Goal: Transaction & Acquisition: Purchase product/service

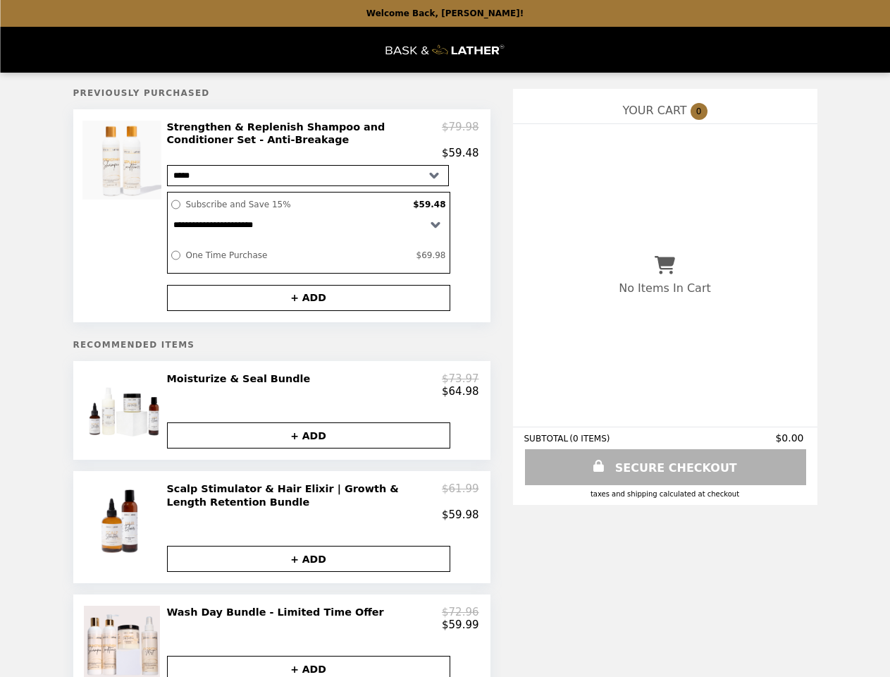
select select "*****"
click at [124, 219] on div at bounding box center [124, 216] width 79 height 190
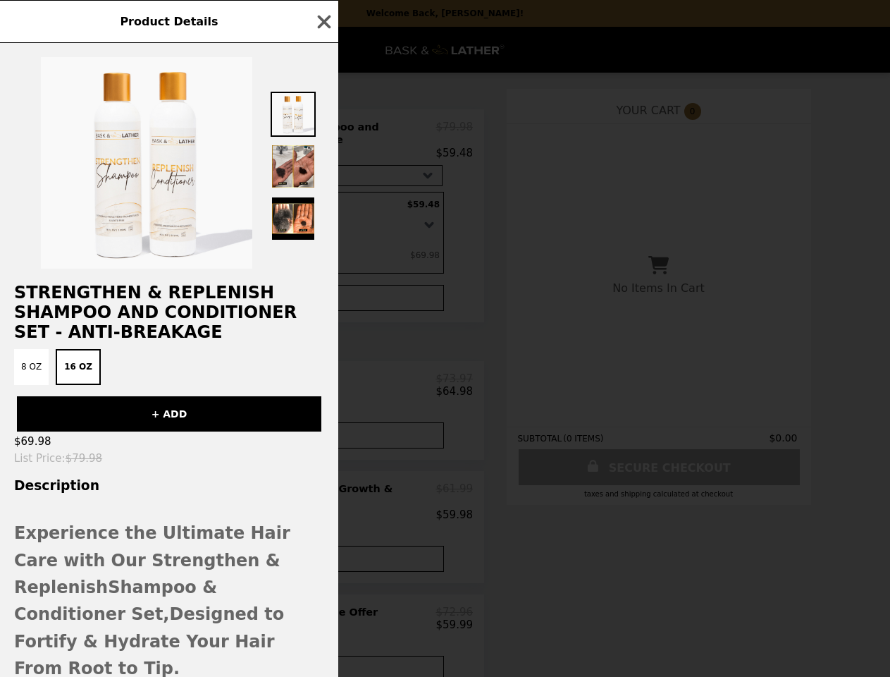
click at [323, 142] on div "Product Details Strengthen & Replenish Shampoo and Conditioner Set - Anti-Break…" at bounding box center [445, 338] width 890 height 677
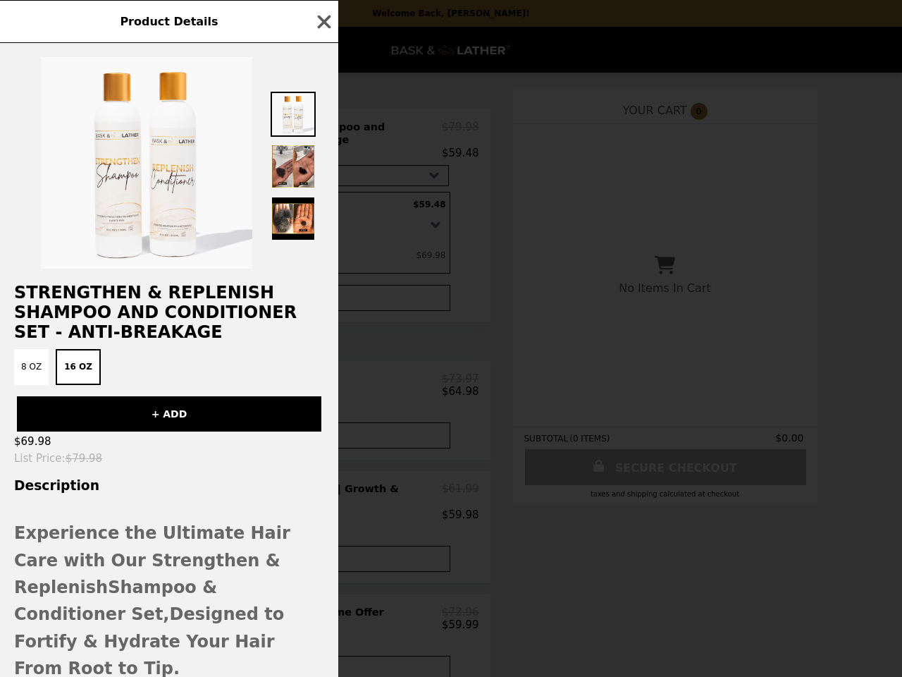
click at [309, 302] on h2 "Strengthen & Replenish Shampoo and Conditioner Set - Anti-Breakage" at bounding box center [169, 312] width 338 height 59
click at [124, 418] on div "Product Details Strengthen & Replenish Shampoo and Conditioner Set - Anti-Break…" at bounding box center [451, 338] width 902 height 677
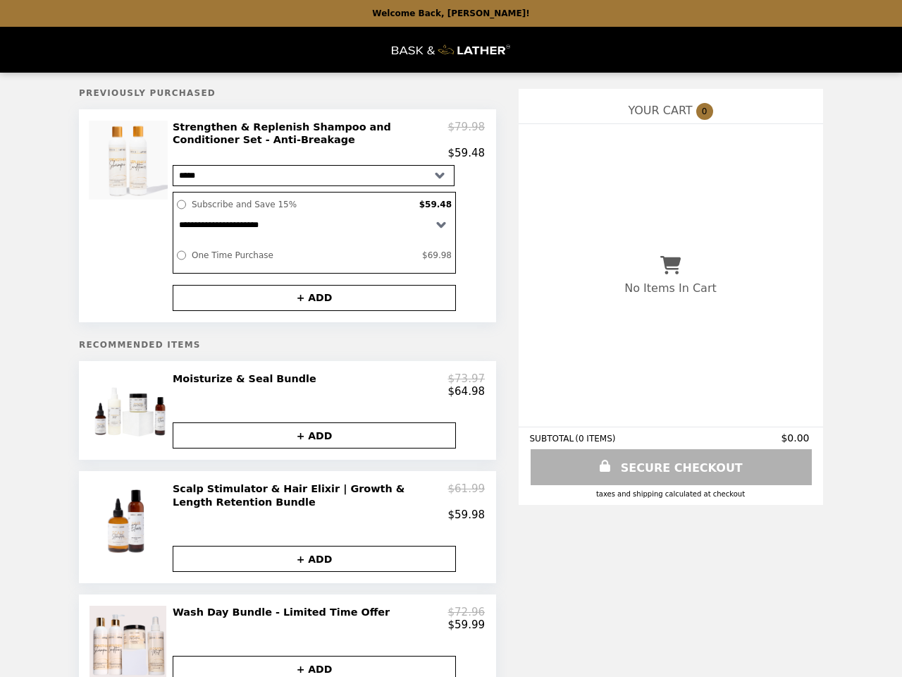
click at [323, 392] on div "$64.98" at bounding box center [329, 391] width 312 height 13
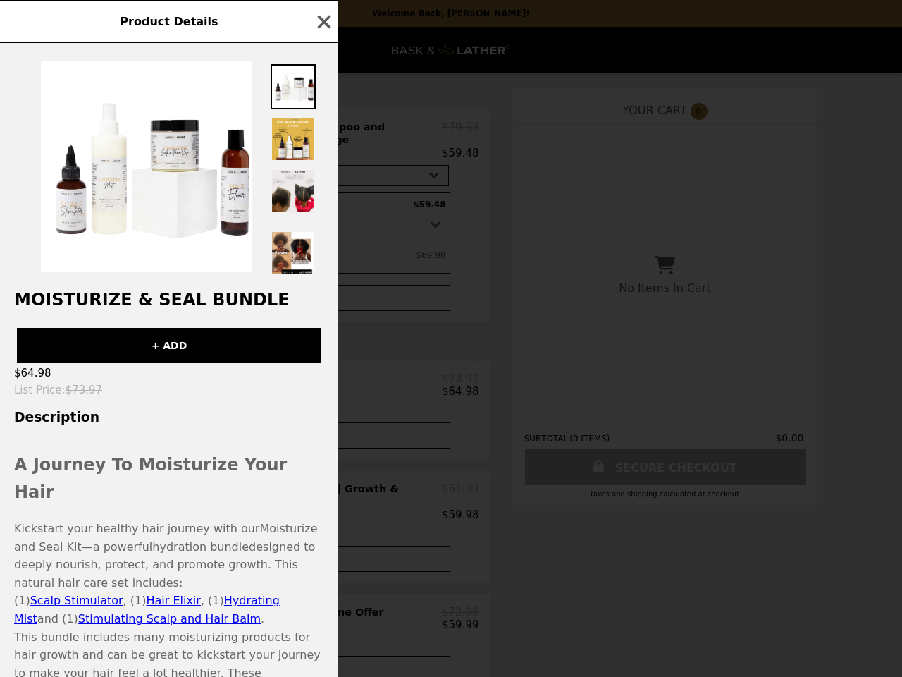
click at [309, 445] on div "Product Details Moisturize & Seal Bundle + ADD $64.98 List Price : $73.97 Descr…" at bounding box center [451, 338] width 902 height 677
click at [124, 538] on p "Kickstart your healthy hair journey with our Moisturize and Seal Kit —a powerfu…" at bounding box center [169, 556] width 310 height 72
click at [323, 512] on div "Product Details Moisturize & Seal Bundle + ADD $64.98 List Price : $73.97 Descr…" at bounding box center [451, 338] width 902 height 677
